Goal: Task Accomplishment & Management: Manage account settings

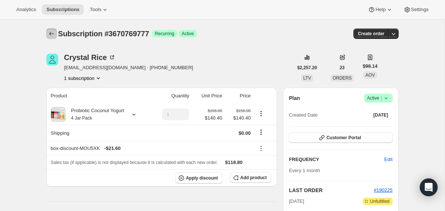
click at [49, 34] on icon "Subscriptions" at bounding box center [51, 33] width 7 height 7
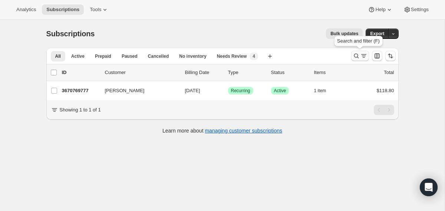
click at [357, 57] on icon "Search and filter results" at bounding box center [355, 56] width 5 height 5
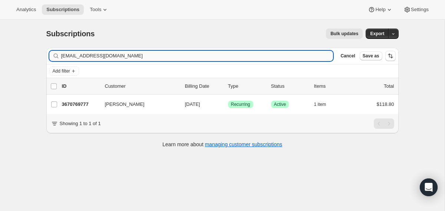
click at [292, 58] on input "[EMAIL_ADDRESS][DOMAIN_NAME]" at bounding box center [197, 56] width 272 height 10
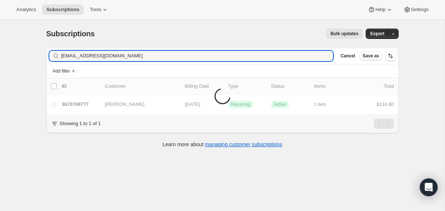
type input "[EMAIL_ADDRESS][DOMAIN_NAME]"
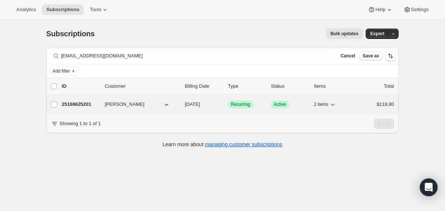
click at [183, 107] on div "25169625201 [PERSON_NAME] [DATE] Success Recurring Success Active 2 items $118.…" at bounding box center [228, 104] width 332 height 10
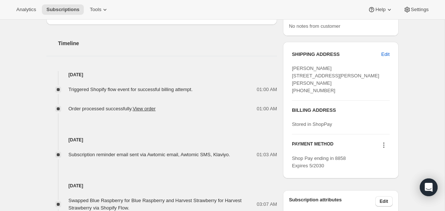
scroll to position [310, 0]
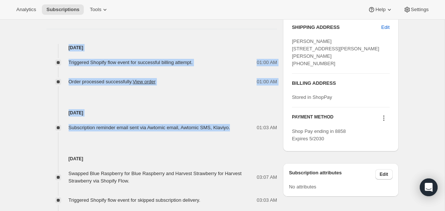
drag, startPoint x: 243, startPoint y: 127, endPoint x: 209, endPoint y: 41, distance: 92.9
click at [209, 41] on div "Timeline [DATE] Triggered Shopify flow event for successful billing attempt. 01…" at bounding box center [161, 210] width 231 height 425
copy div "[DATE] Triggered Shopify flow event for successful billing attempt. 01:00 AM Or…"
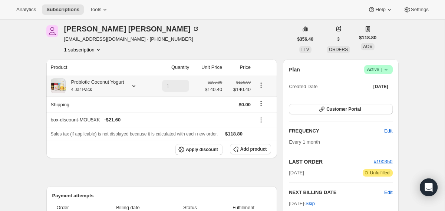
scroll to position [0, 0]
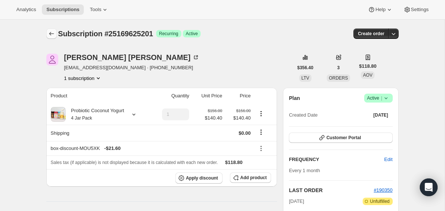
click at [49, 32] on icon "Subscriptions" at bounding box center [51, 33] width 7 height 7
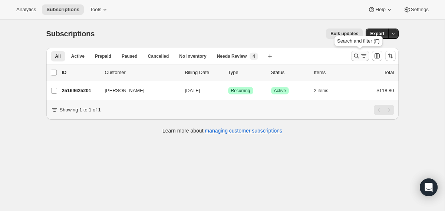
click at [356, 59] on icon "Search and filter results" at bounding box center [355, 55] width 7 height 7
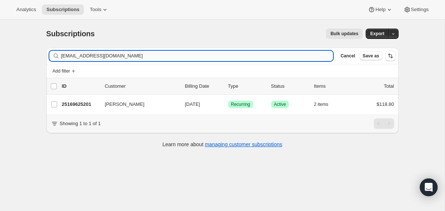
click at [228, 57] on input "[EMAIL_ADDRESS][DOMAIN_NAME]" at bounding box center [197, 56] width 272 height 10
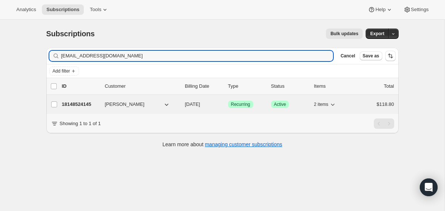
type input "[EMAIL_ADDRESS][DOMAIN_NAME]"
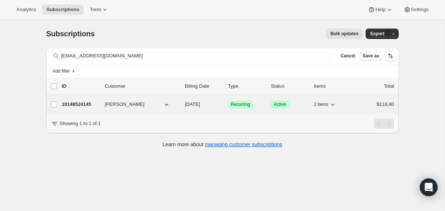
click at [179, 109] on div "18148524145 [PERSON_NAME] Katana [DATE] Success Recurring Success Active 2 item…" at bounding box center [228, 104] width 332 height 10
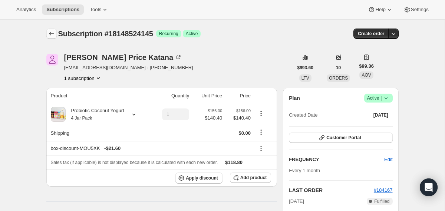
click at [55, 31] on icon "Subscriptions" at bounding box center [51, 33] width 7 height 7
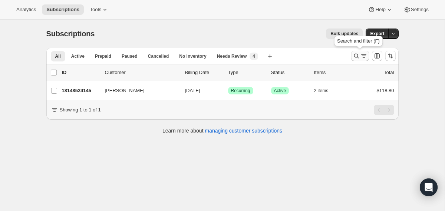
click at [352, 59] on button "Search and filter results" at bounding box center [360, 56] width 18 height 10
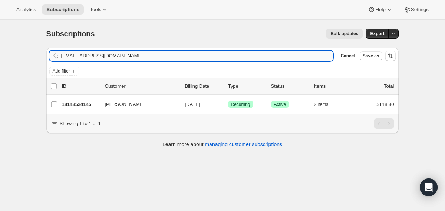
click at [276, 57] on input "[EMAIL_ADDRESS][DOMAIN_NAME]" at bounding box center [197, 56] width 272 height 10
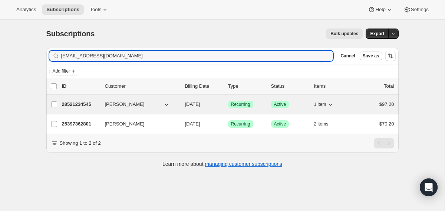
type input "[EMAIL_ADDRESS][DOMAIN_NAME]"
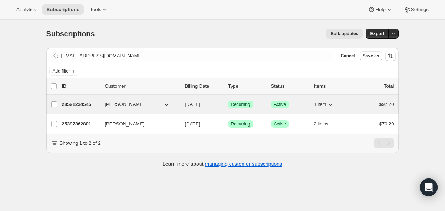
click at [184, 100] on div "28521234545 [PERSON_NAME] [DATE] Success Recurring Success Active 1 item $97.20" at bounding box center [228, 104] width 332 height 10
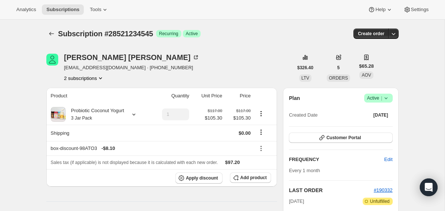
click at [386, 99] on icon at bounding box center [385, 98] width 3 height 2
click at [376, 123] on span "Cancel subscription" at bounding box center [375, 126] width 42 height 6
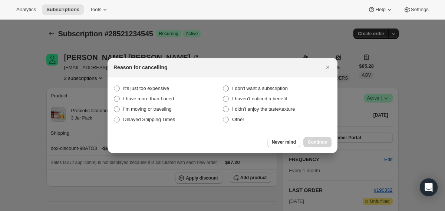
click at [262, 90] on span "I don't want a subscription" at bounding box center [260, 89] width 56 height 6
click at [223, 86] on subscription "I don't want a subscription" at bounding box center [223, 86] width 0 height 0
radio subscription "true"
click at [317, 144] on span "Continue" at bounding box center [316, 142] width 19 height 6
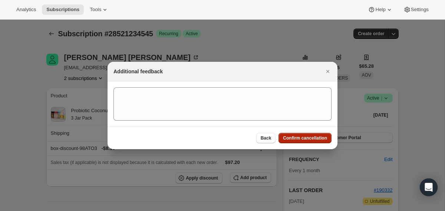
click at [317, 142] on button "Confirm cancellation" at bounding box center [304, 138] width 53 height 10
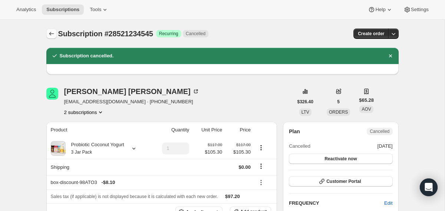
click at [52, 34] on icon "Subscriptions" at bounding box center [51, 33] width 7 height 7
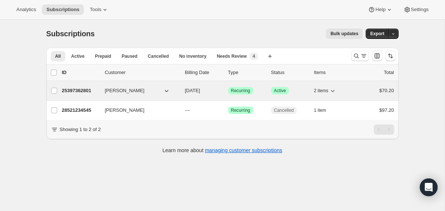
click at [178, 91] on div "[PERSON_NAME]" at bounding box center [142, 90] width 74 height 7
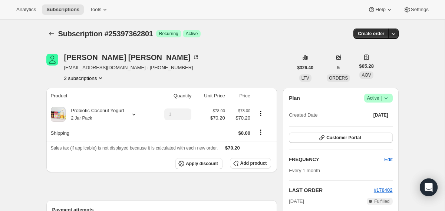
click at [389, 97] on span "Success Active |" at bounding box center [378, 98] width 29 height 9
click at [363, 124] on span "Cancel subscription" at bounding box center [375, 126] width 42 height 6
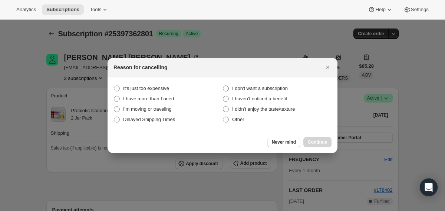
click at [280, 88] on span "I don't want a subscription" at bounding box center [260, 89] width 56 height 6
click at [223, 86] on subscription "I don't want a subscription" at bounding box center [223, 86] width 0 height 0
radio subscription "true"
click at [316, 144] on span "Continue" at bounding box center [316, 142] width 19 height 6
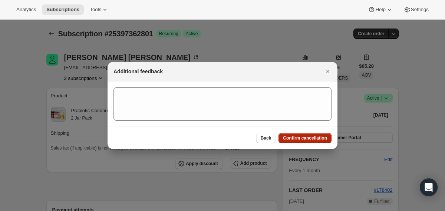
click at [315, 140] on span "Confirm cancellation" at bounding box center [305, 138] width 44 height 6
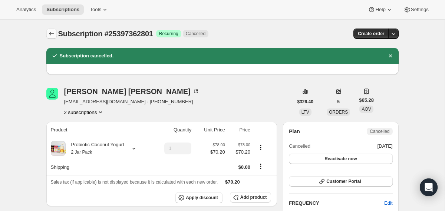
click at [50, 36] on icon "Subscriptions" at bounding box center [51, 33] width 7 height 7
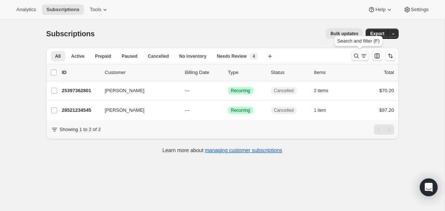
click at [354, 53] on icon "Search and filter results" at bounding box center [355, 55] width 7 height 7
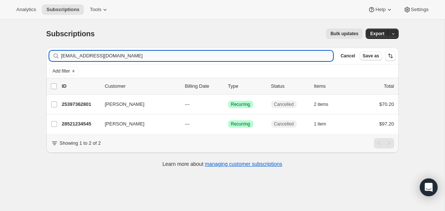
click at [284, 57] on input "[EMAIL_ADDRESS][DOMAIN_NAME]" at bounding box center [197, 56] width 272 height 10
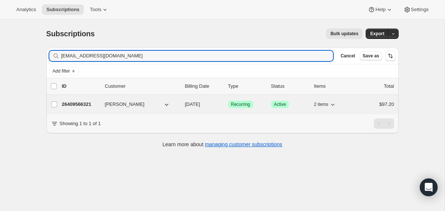
type input "[EMAIL_ADDRESS][DOMAIN_NAME]"
click at [179, 104] on div "26409566321 [PERSON_NAME] [DATE] Success Recurring Success Active 2 items $97.20" at bounding box center [228, 104] width 332 height 10
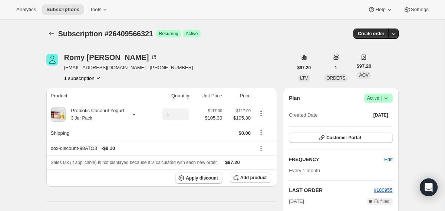
click at [387, 99] on icon at bounding box center [385, 97] width 7 height 7
click at [376, 126] on span "Cancel subscription" at bounding box center [375, 126] width 42 height 6
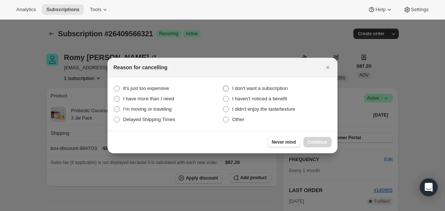
click at [281, 84] on label "I don't want a subscription" at bounding box center [276, 88] width 109 height 10
click at [223, 86] on subscription "I don't want a subscription" at bounding box center [223, 86] width 0 height 0
radio subscription "true"
click at [316, 139] on span "Continue" at bounding box center [316, 142] width 19 height 6
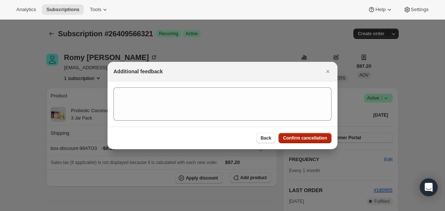
click at [313, 142] on button "Confirm cancellation" at bounding box center [304, 138] width 53 height 10
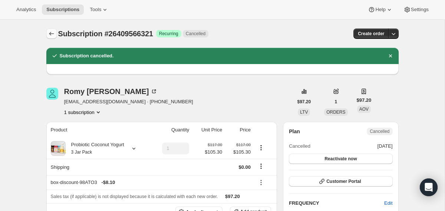
click at [53, 35] on icon "Subscriptions" at bounding box center [51, 33] width 7 height 7
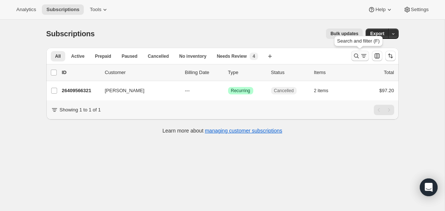
click at [353, 56] on icon "Search and filter results" at bounding box center [355, 55] width 7 height 7
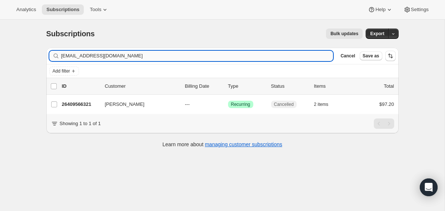
click at [255, 56] on input "[EMAIL_ADDRESS][DOMAIN_NAME]" at bounding box center [197, 56] width 272 height 10
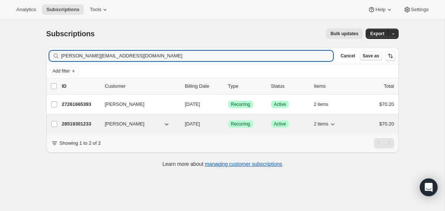
type input "[PERSON_NAME][EMAIL_ADDRESS][DOMAIN_NAME]"
click at [183, 121] on div "28519301233 [PERSON_NAME] [DATE] Success Recurring Success Active 2 items $70.20" at bounding box center [228, 124] width 332 height 10
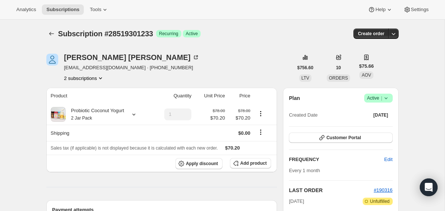
click at [389, 98] on icon at bounding box center [385, 97] width 7 height 7
click at [375, 125] on span "Cancel subscription" at bounding box center [375, 126] width 42 height 6
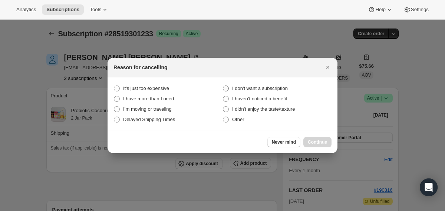
click at [284, 84] on label "I don't want a subscription" at bounding box center [276, 88] width 109 height 10
click at [223, 86] on subscription "I don't want a subscription" at bounding box center [223, 86] width 0 height 0
radio subscription "true"
click at [314, 142] on span "Continue" at bounding box center [316, 142] width 19 height 6
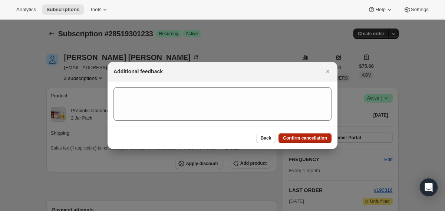
click at [314, 142] on button "Confirm cancellation" at bounding box center [304, 138] width 53 height 10
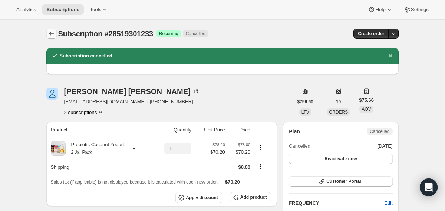
click at [51, 36] on icon "Subscriptions" at bounding box center [51, 33] width 7 height 7
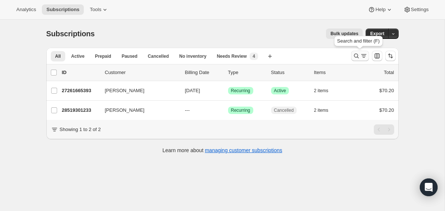
click at [354, 57] on icon "Search and filter results" at bounding box center [355, 55] width 7 height 7
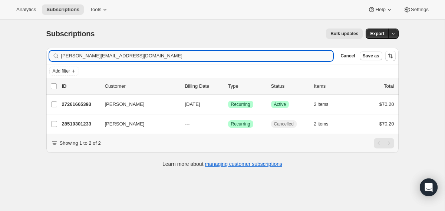
click at [251, 57] on input "[PERSON_NAME][EMAIL_ADDRESS][DOMAIN_NAME]" at bounding box center [197, 56] width 272 height 10
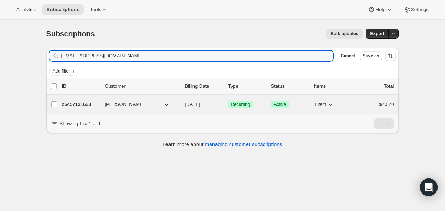
type input "[EMAIL_ADDRESS][DOMAIN_NAME]"
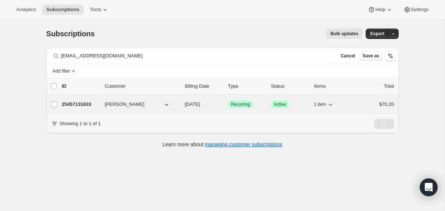
click at [182, 107] on div "25457131633 [PERSON_NAME] [DATE] Success Recurring Success Active 1 item $70.20" at bounding box center [228, 104] width 332 height 10
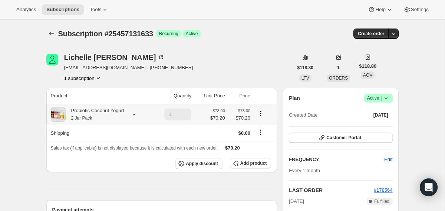
click at [123, 115] on div "Probiotic Coconut Yogurt 2 Jar Pack" at bounding box center [95, 114] width 59 height 15
